Goal: Navigation & Orientation: Understand site structure

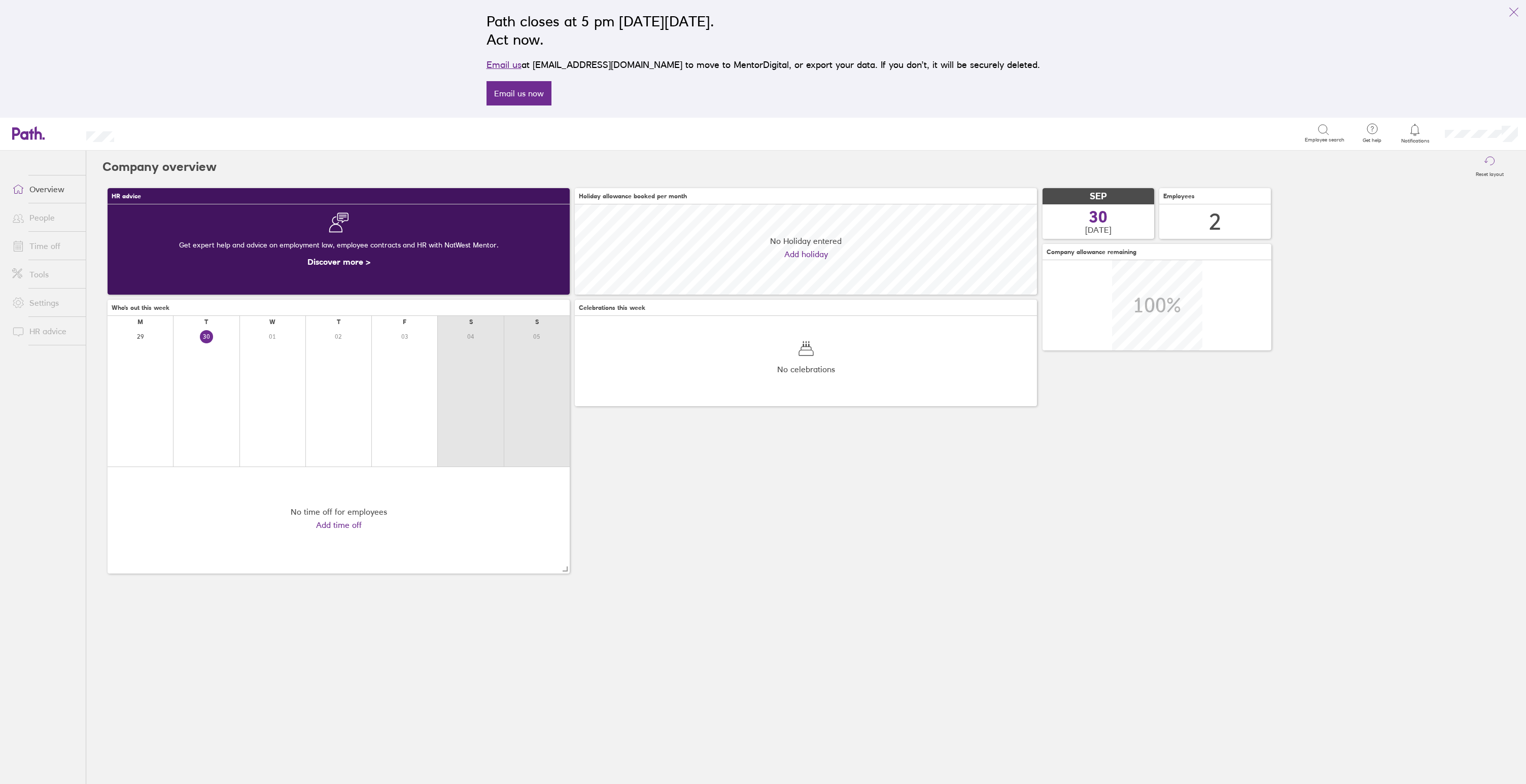
scroll to position [90, 462]
click at [50, 215] on link "People" at bounding box center [45, 218] width 82 height 20
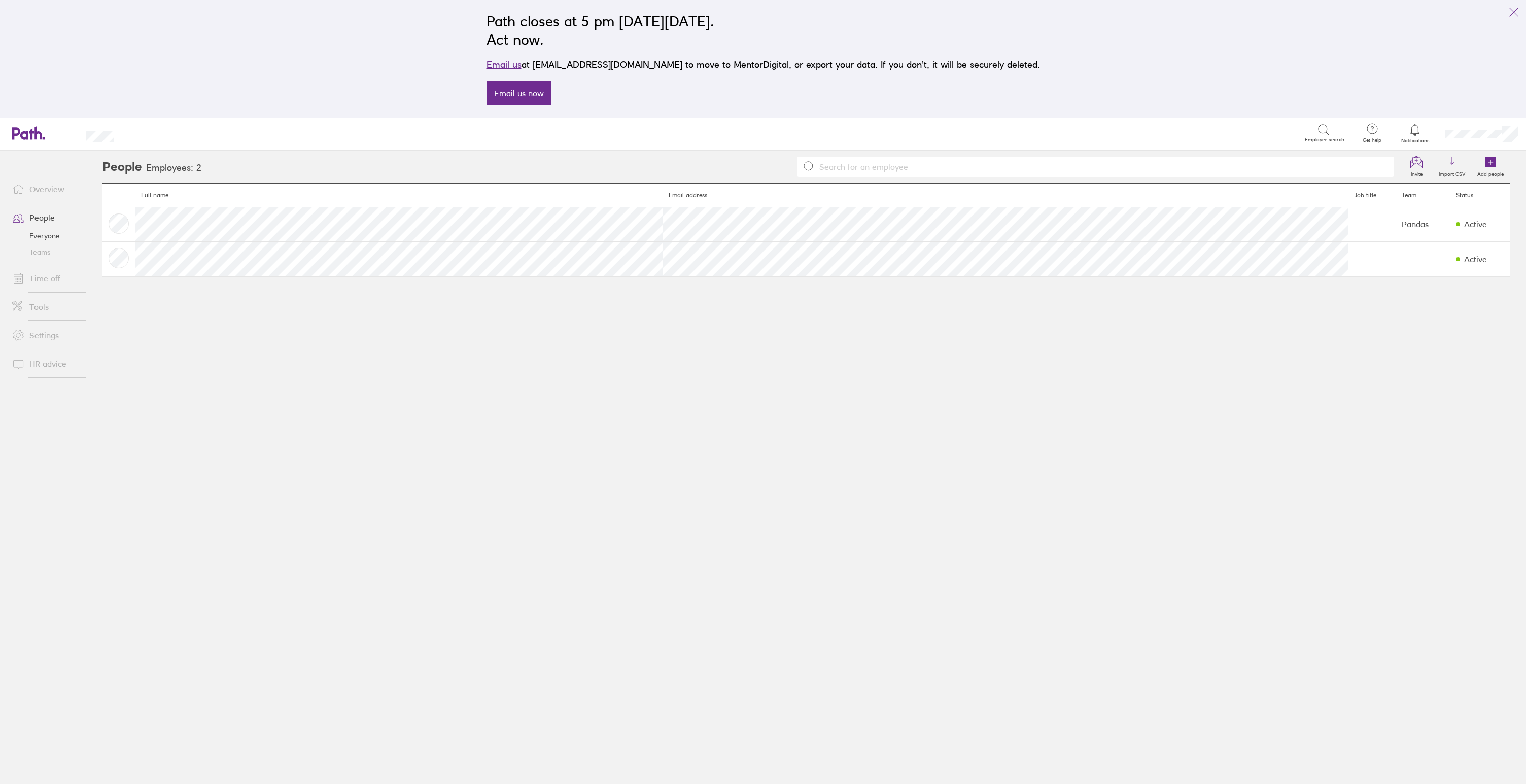
click at [43, 279] on link "Time off" at bounding box center [45, 279] width 82 height 20
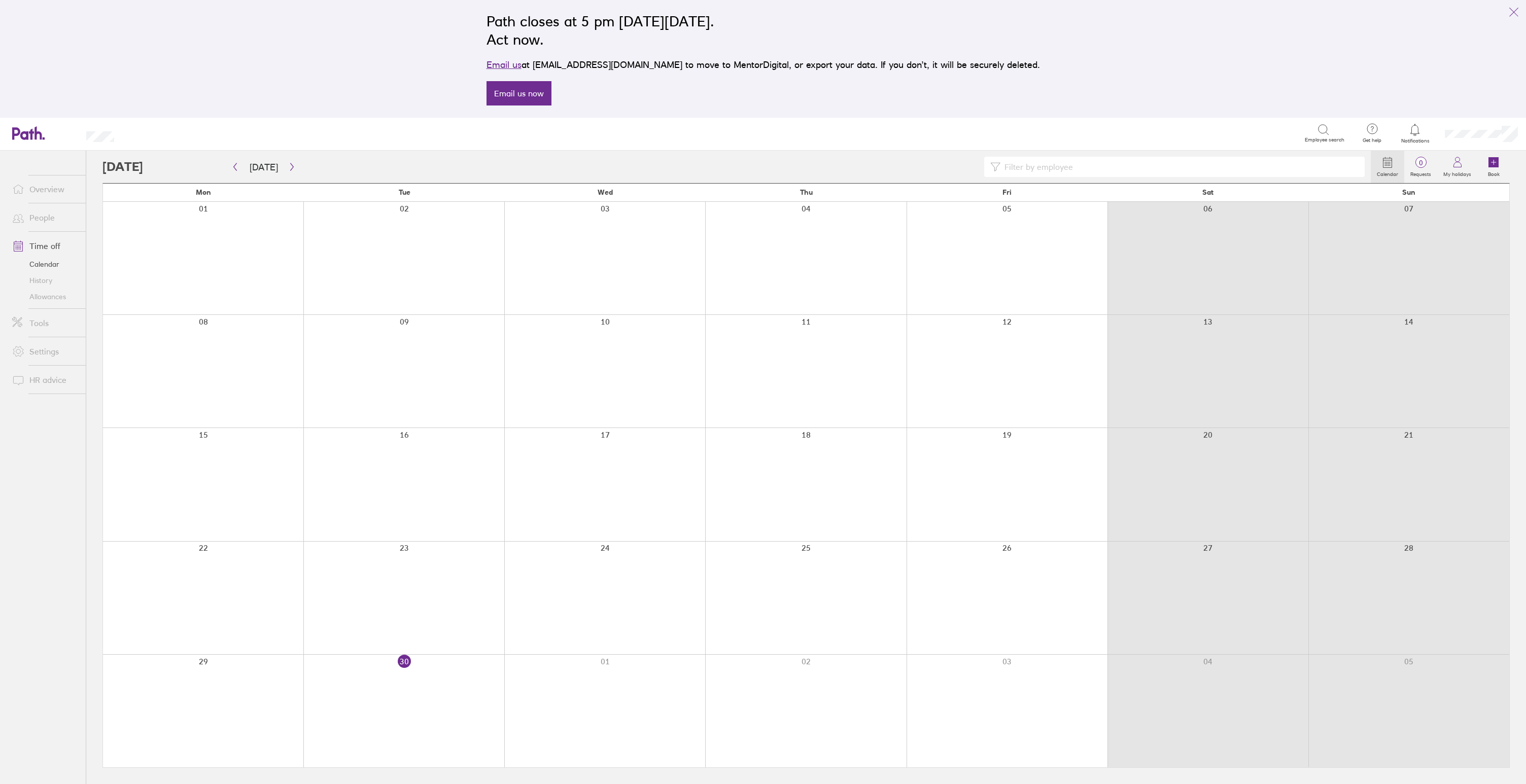
click at [45, 322] on link "Tools" at bounding box center [45, 323] width 82 height 20
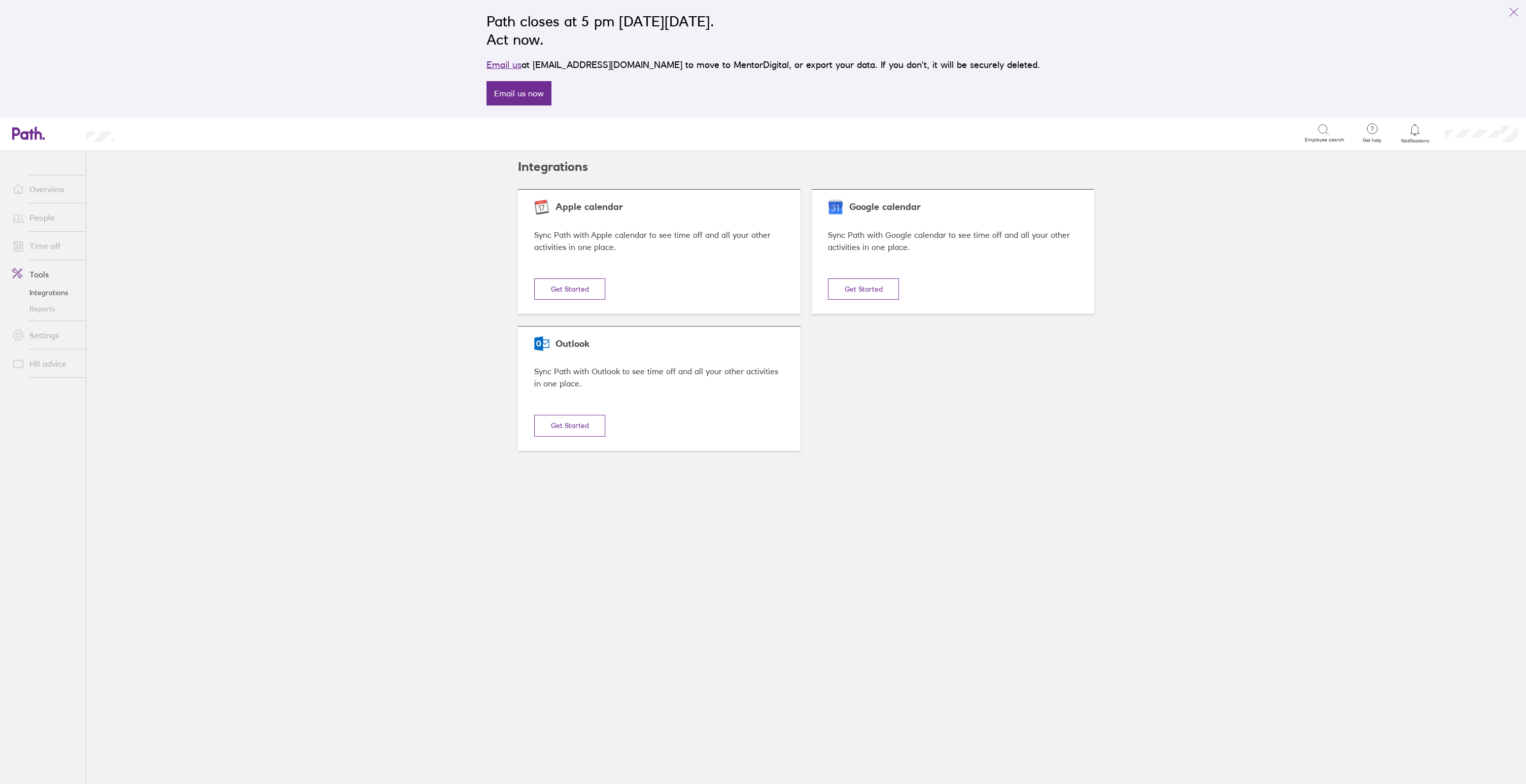
click at [42, 341] on link "Settings" at bounding box center [45, 335] width 82 height 20
click at [43, 193] on link "Overview" at bounding box center [45, 189] width 82 height 20
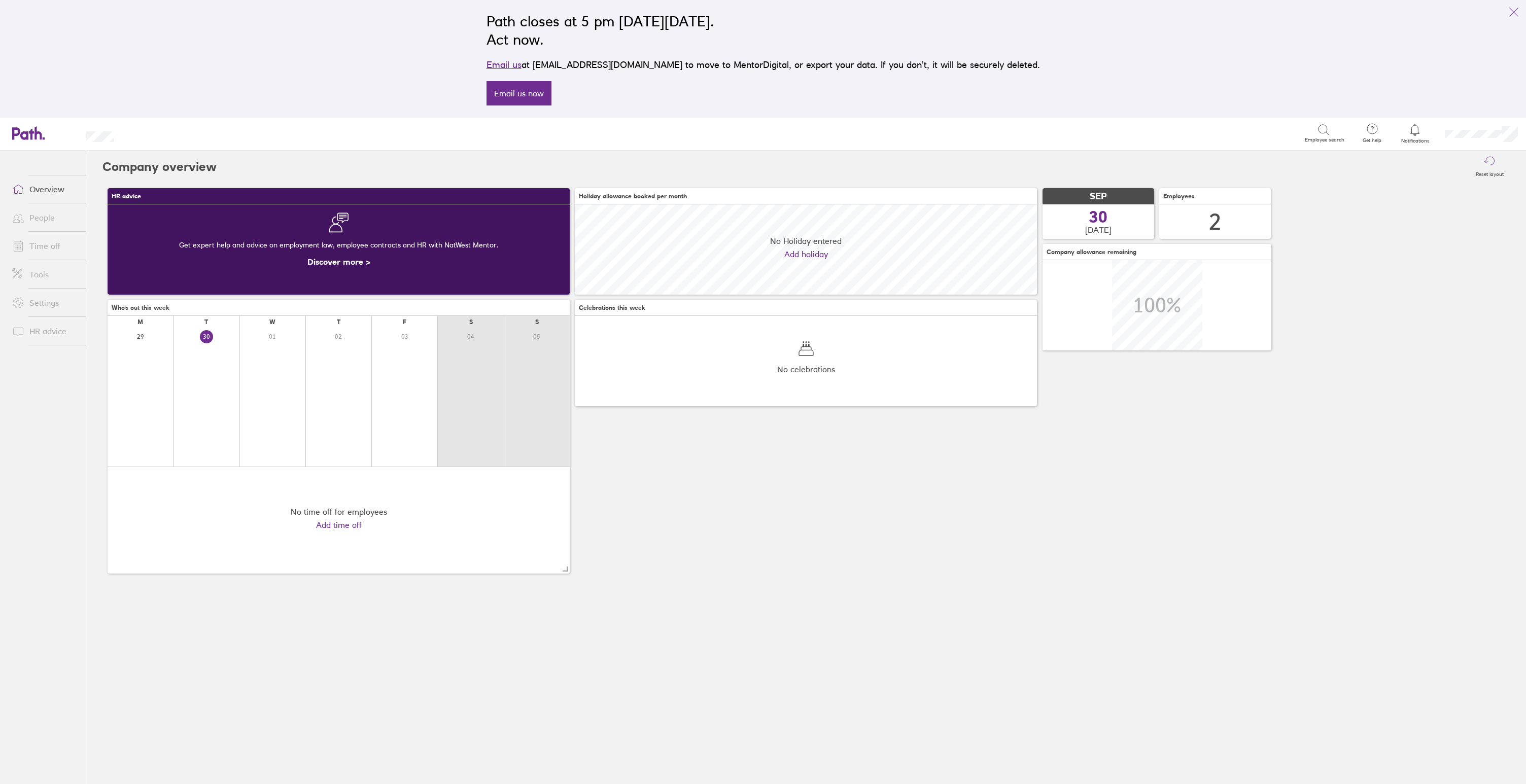
scroll to position [90, 462]
